Goal: Information Seeking & Learning: Learn about a topic

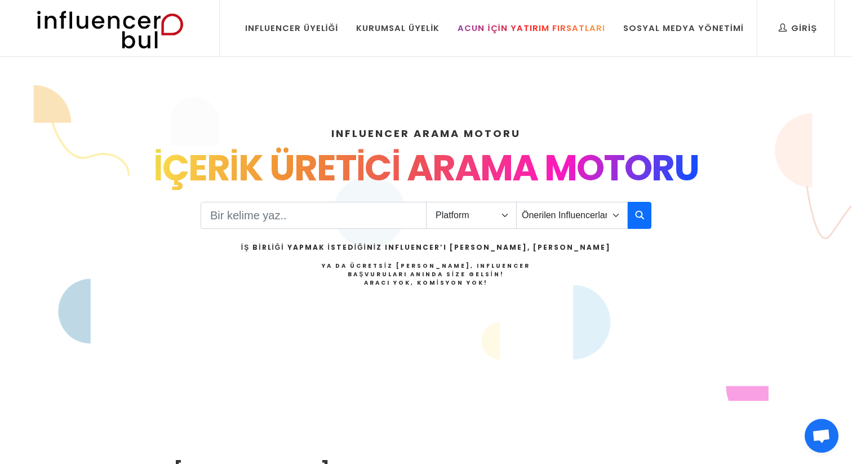
click at [503, 25] on div "Acun İçin Yatırım Fırsatları" at bounding box center [531, 28] width 147 height 12
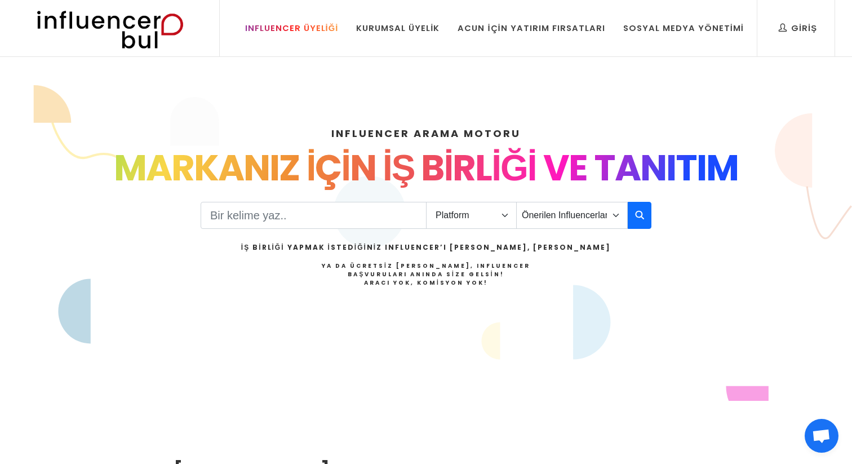
click at [317, 26] on div "Influencer Üyeliği" at bounding box center [292, 28] width 94 height 12
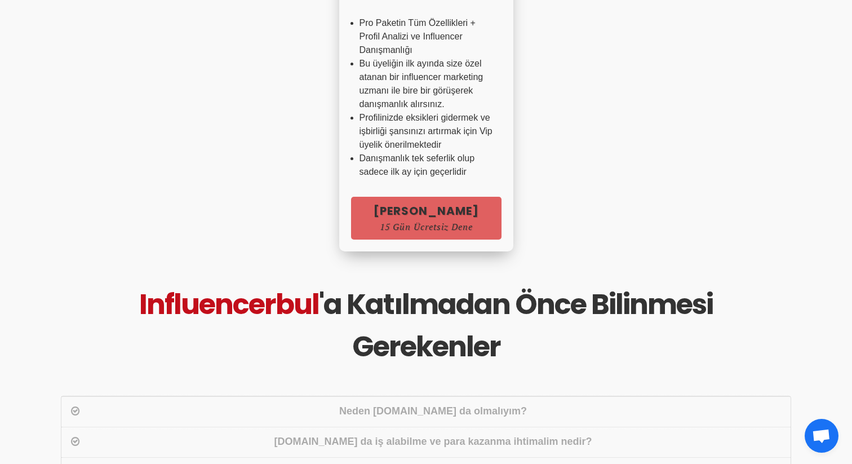
scroll to position [947, 0]
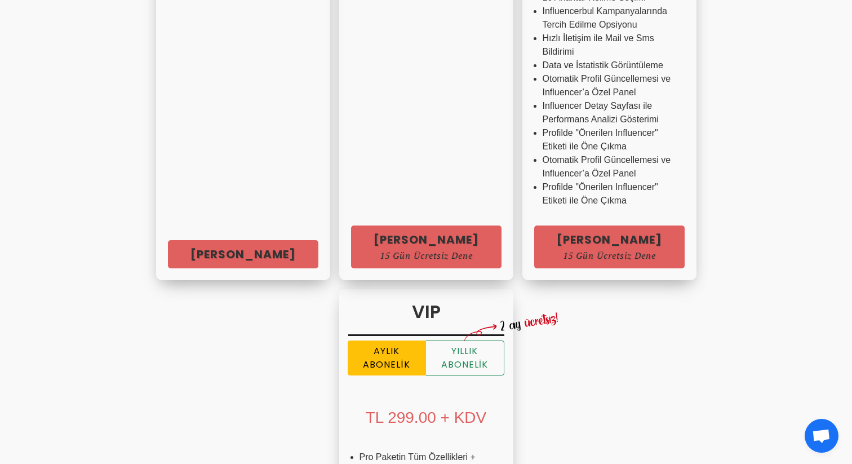
scroll to position [0, 0]
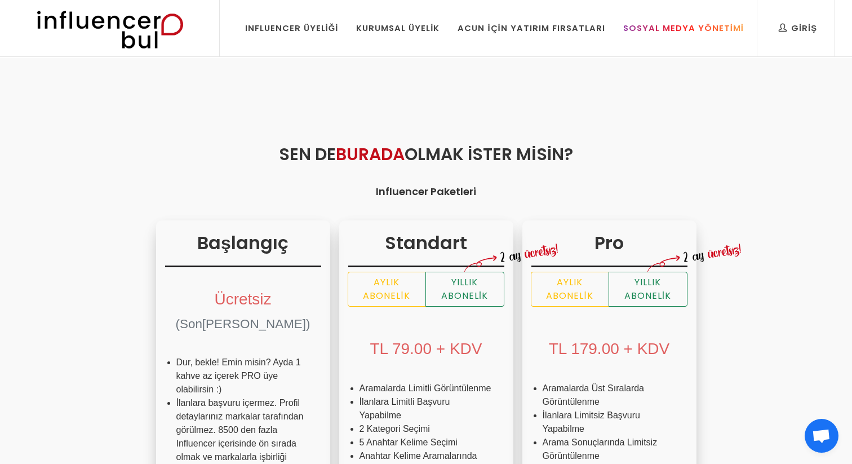
click at [733, 26] on div "Sosyal Medya Yönetimi" at bounding box center [684, 28] width 121 height 12
